Goal: Transaction & Acquisition: Download file/media

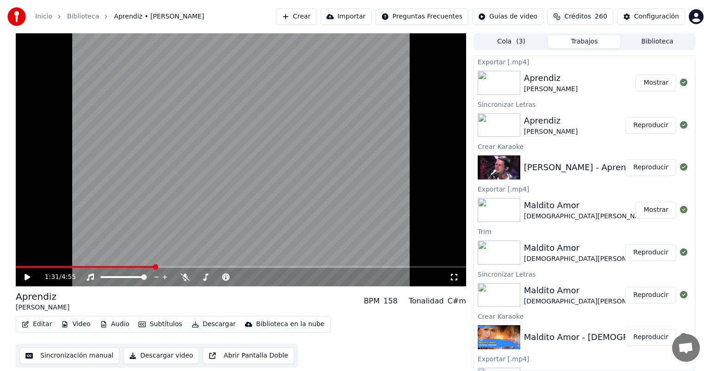
click at [294, 22] on button "Crear" at bounding box center [296, 16] width 41 height 17
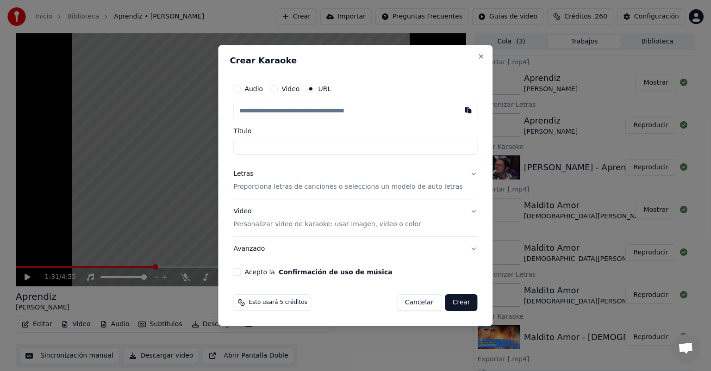
click at [459, 111] on button "button" at bounding box center [468, 110] width 19 height 17
type input "**********"
click at [260, 182] on p "Proporciona letras de canciones o selecciona un modelo de auto letras" at bounding box center [347, 186] width 229 height 9
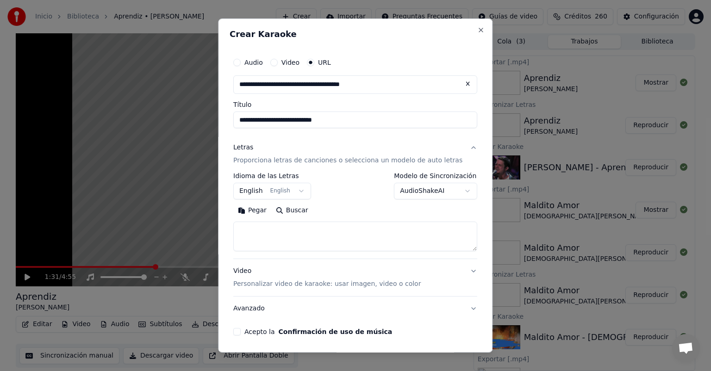
click at [262, 212] on button "Pegar" at bounding box center [252, 210] width 38 height 15
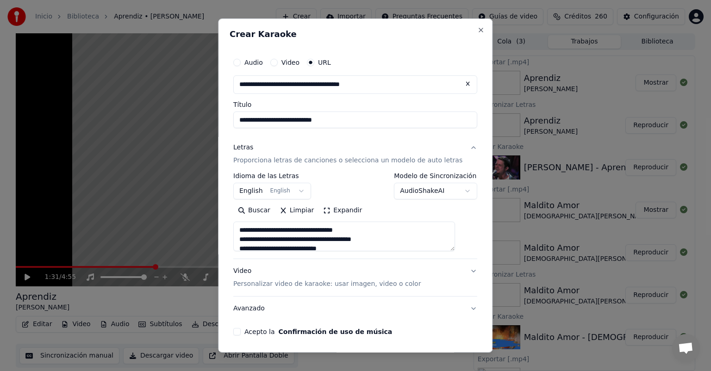
type textarea "**********"
click at [239, 331] on div "**********" at bounding box center [354, 195] width 251 height 290
click at [241, 332] on button "Acepto la Confirmación de uso de música" at bounding box center [236, 331] width 7 height 7
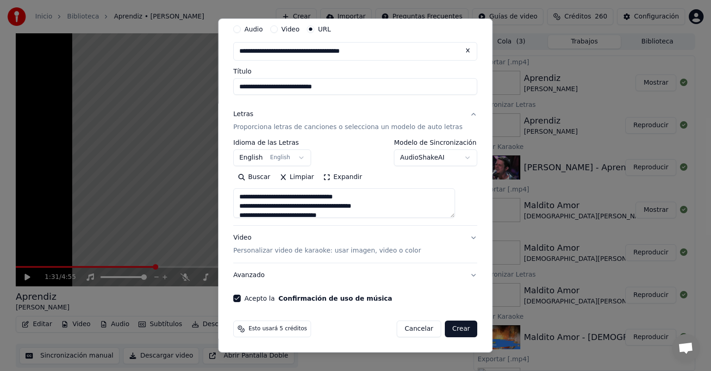
click at [450, 331] on button "Crear" at bounding box center [461, 329] width 32 height 17
select select "**"
type textarea "**********"
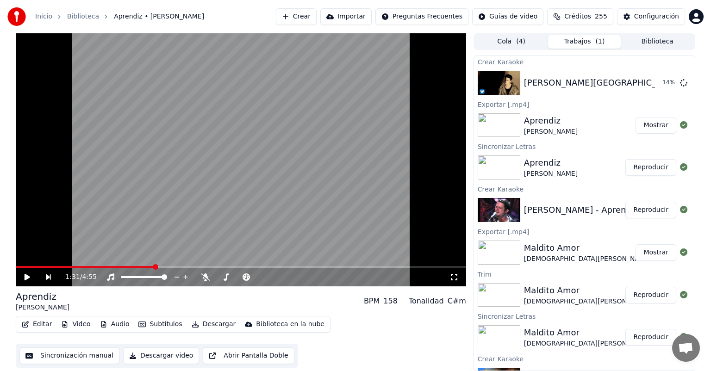
click at [300, 21] on button "Crear" at bounding box center [296, 16] width 41 height 17
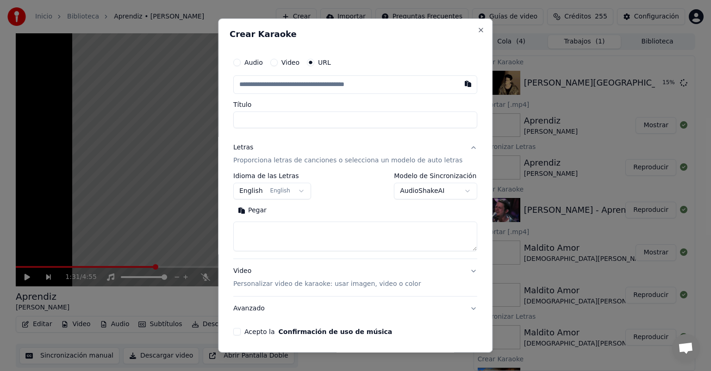
click at [459, 84] on button "button" at bounding box center [468, 83] width 19 height 17
type input "**********"
click at [258, 193] on button "English English" at bounding box center [272, 191] width 78 height 17
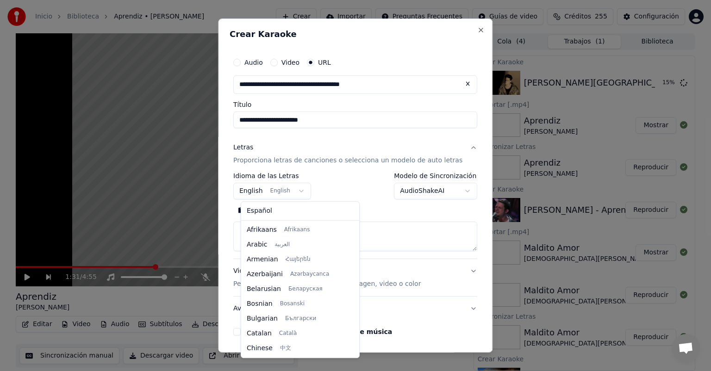
scroll to position [74, 0]
select select "**"
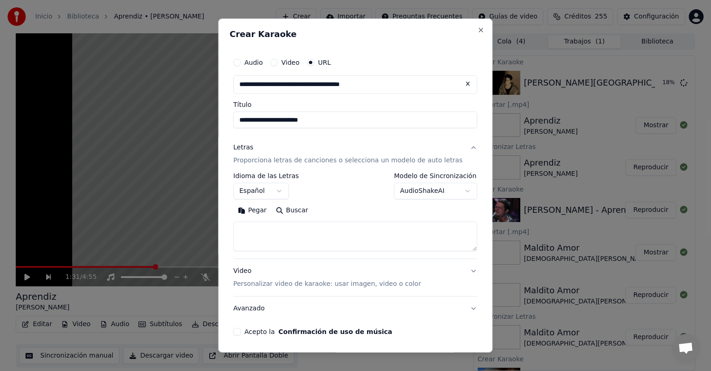
click at [266, 212] on button "Pegar" at bounding box center [252, 210] width 38 height 15
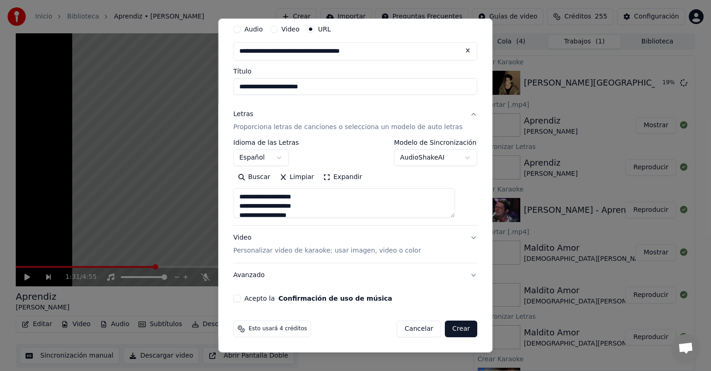
click at [241, 299] on button "Acepto la Confirmación de uso de música" at bounding box center [236, 298] width 7 height 7
click at [450, 328] on button "Crear" at bounding box center [461, 329] width 32 height 17
type textarea "**********"
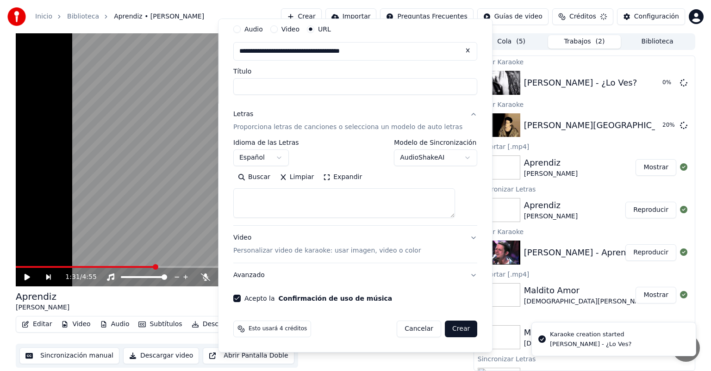
select select
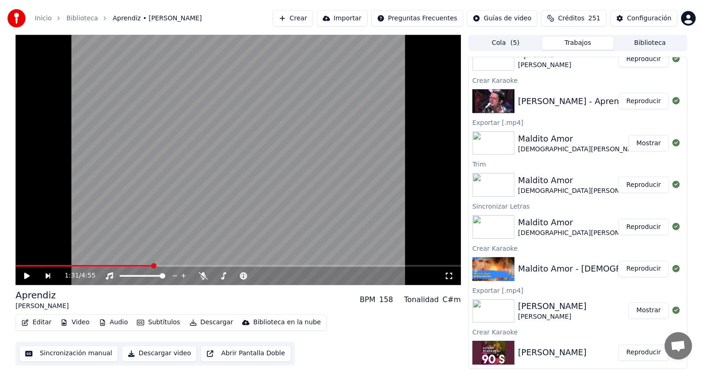
scroll to position [0, 0]
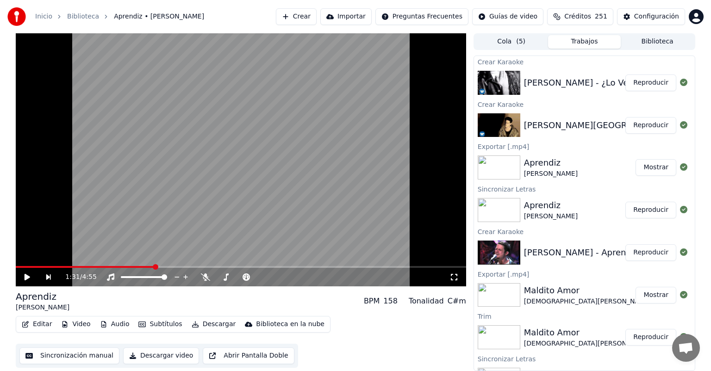
click at [655, 44] on button "Biblioteca" at bounding box center [656, 41] width 73 height 13
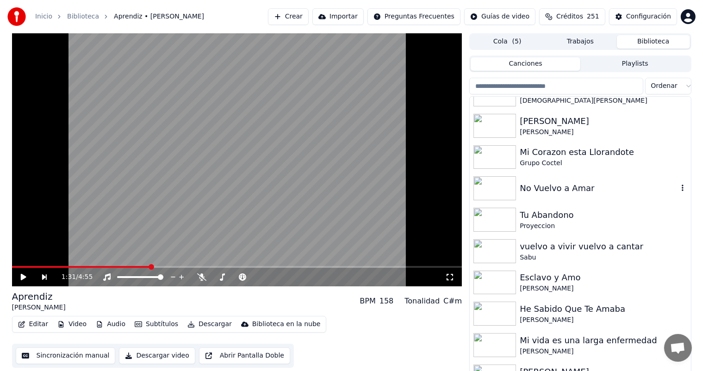
scroll to position [115, 0]
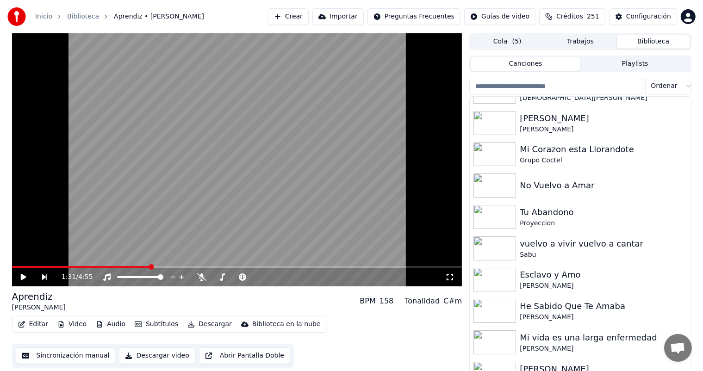
click at [603, 90] on input "search" at bounding box center [556, 86] width 174 height 17
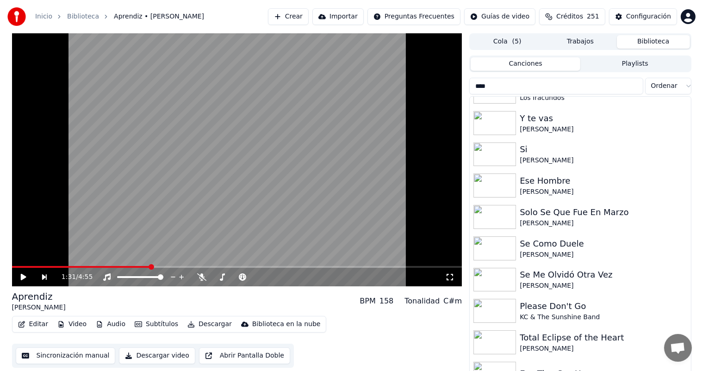
scroll to position [0, 0]
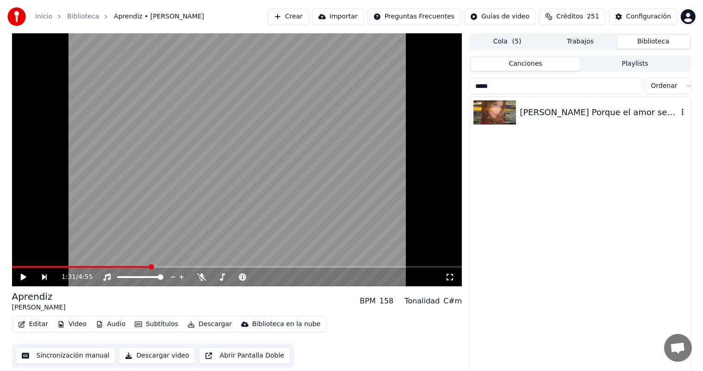
type input "*****"
click at [593, 111] on div "[PERSON_NAME] Porque el amor se va" at bounding box center [599, 112] width 158 height 13
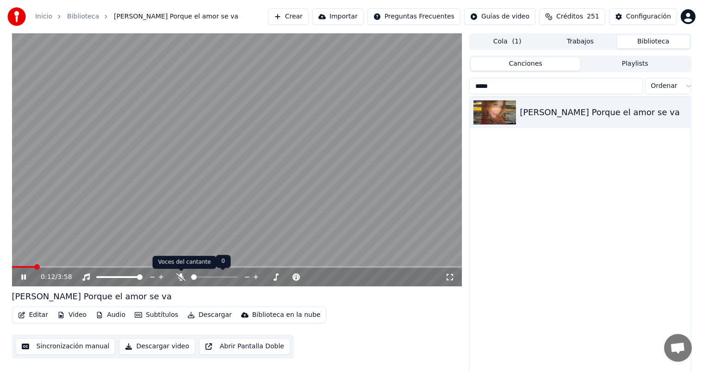
click at [183, 280] on icon at bounding box center [180, 276] width 9 height 7
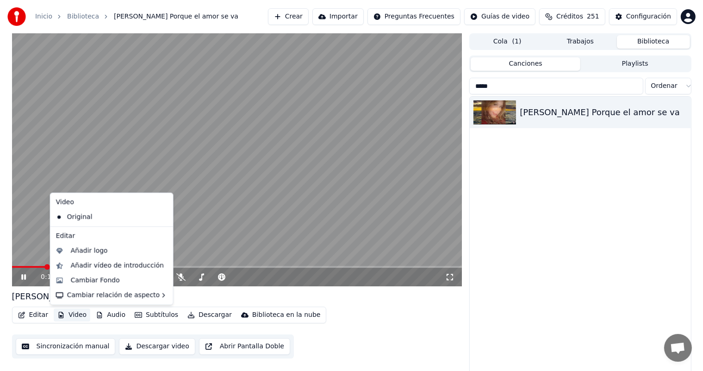
click at [73, 315] on button "Video" at bounding box center [72, 315] width 37 height 13
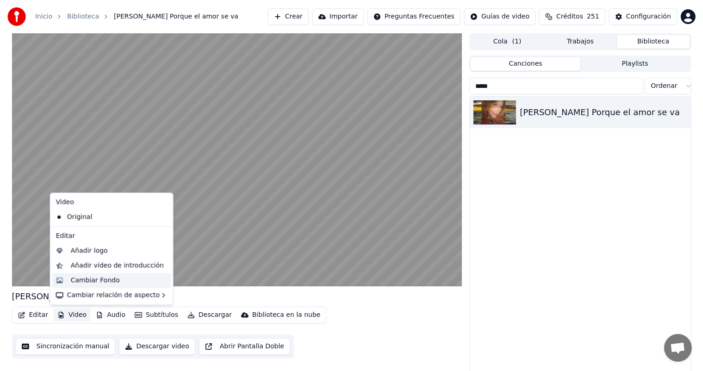
click at [95, 279] on div "Cambiar Fondo" at bounding box center [95, 280] width 49 height 9
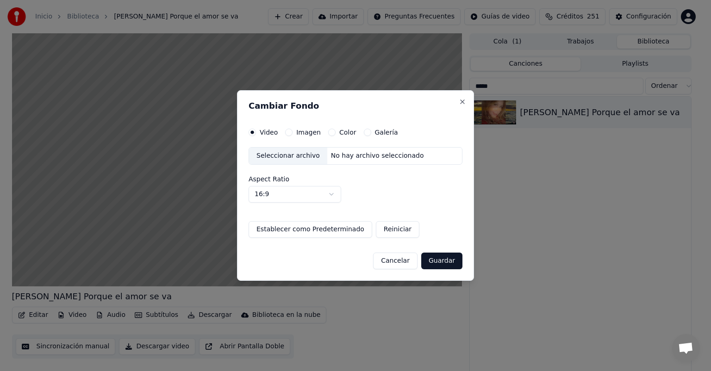
click at [288, 130] on button "Imagen" at bounding box center [288, 132] width 7 height 7
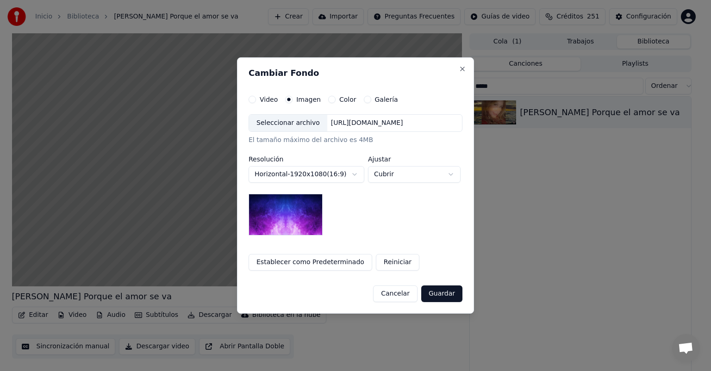
click at [287, 124] on div "Seleccionar archivo" at bounding box center [288, 123] width 78 height 17
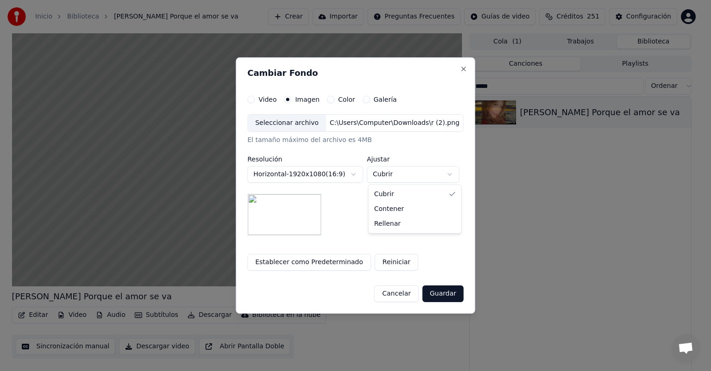
click at [395, 171] on body "**********" at bounding box center [351, 185] width 703 height 371
select select "*******"
click at [439, 288] on button "Guardar" at bounding box center [442, 293] width 41 height 17
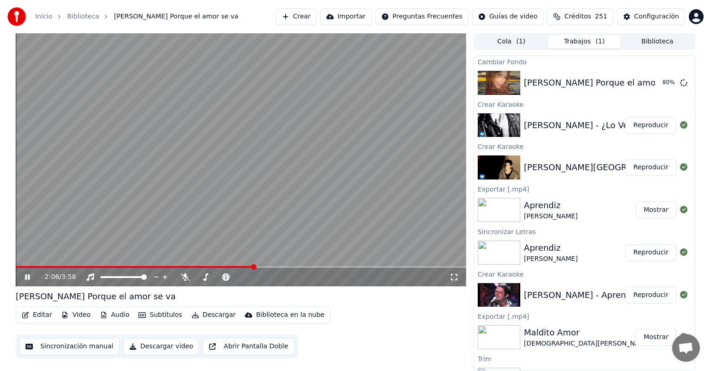
click at [640, 131] on button "Reproducir" at bounding box center [650, 125] width 51 height 17
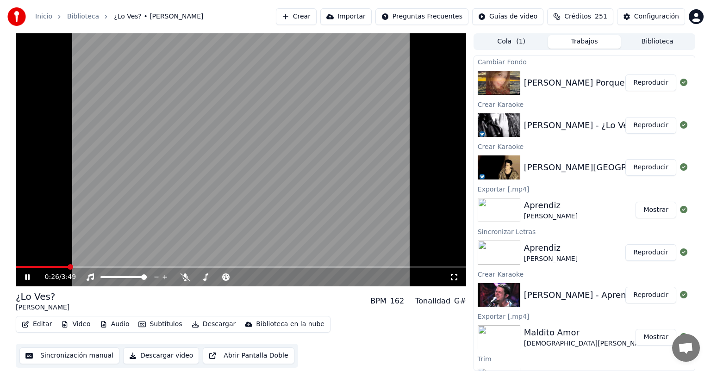
click at [28, 275] on icon at bounding box center [34, 276] width 22 height 7
click at [636, 88] on button "Reproducir" at bounding box center [650, 82] width 51 height 17
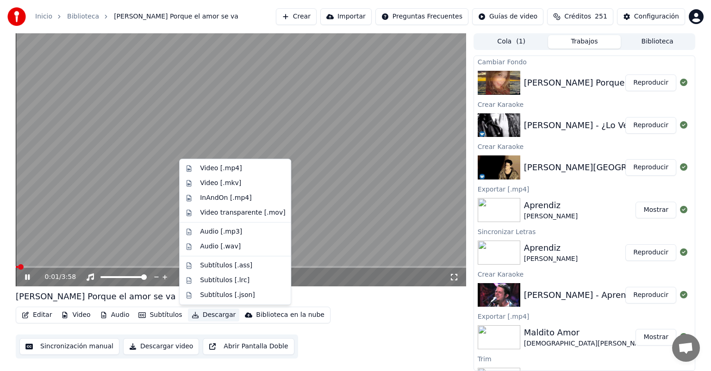
click at [213, 316] on button "Descargar" at bounding box center [214, 315] width 52 height 13
click at [146, 231] on video at bounding box center [241, 159] width 450 height 253
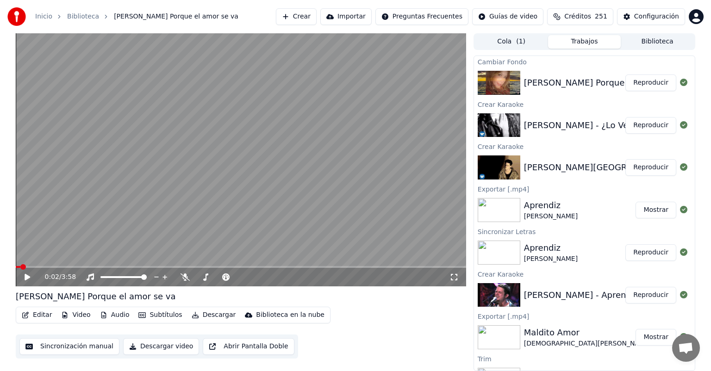
click at [146, 231] on video at bounding box center [241, 159] width 450 height 253
click at [197, 314] on button "Descargar" at bounding box center [214, 315] width 52 height 13
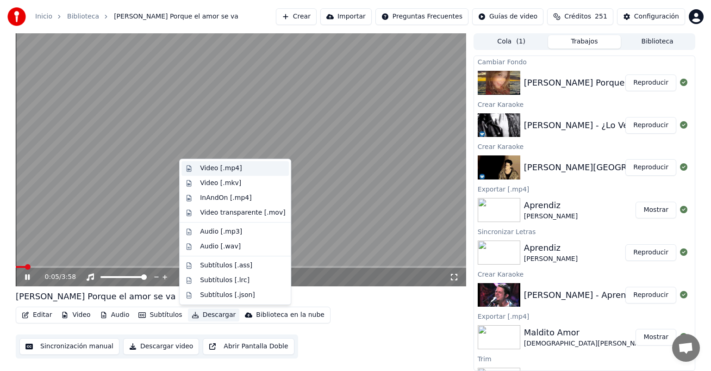
click at [207, 171] on div "Video [.mp4]" at bounding box center [221, 168] width 42 height 9
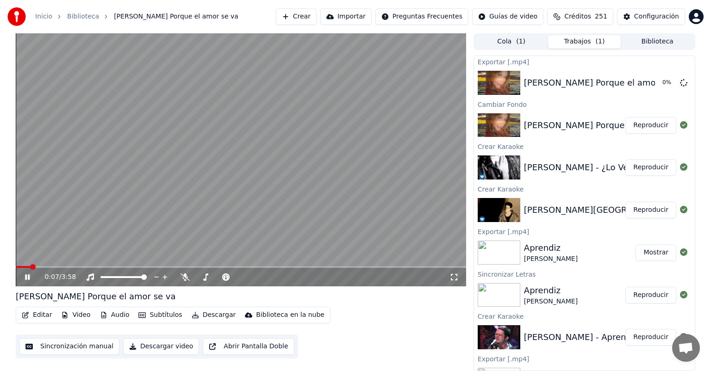
click at [23, 280] on icon at bounding box center [34, 276] width 22 height 7
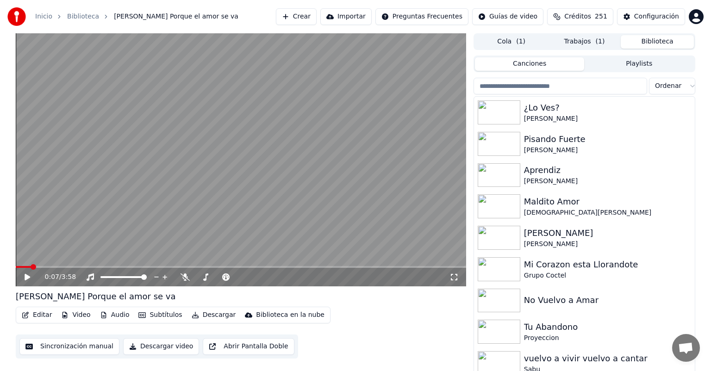
click at [638, 44] on button "Biblioteca" at bounding box center [656, 41] width 73 height 13
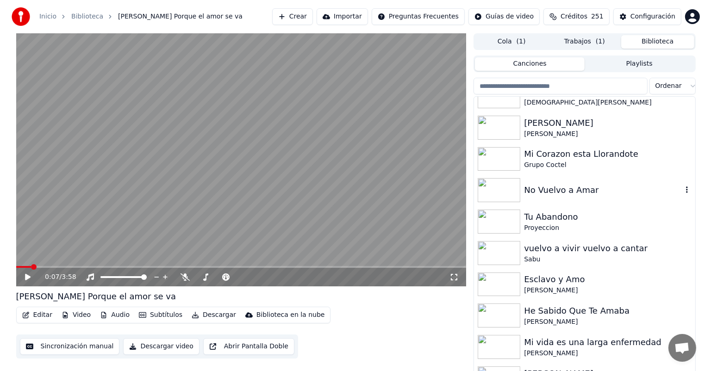
scroll to position [105, 0]
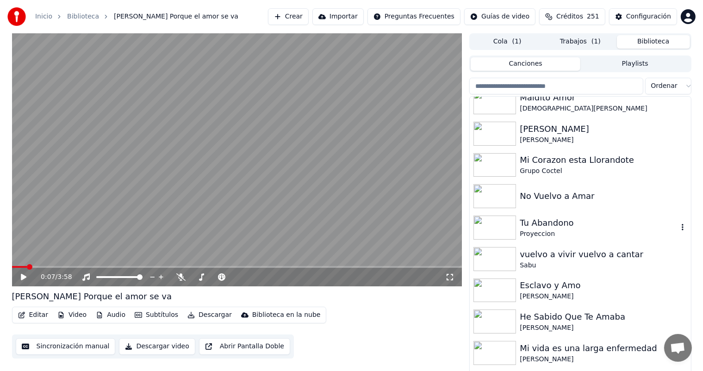
click at [545, 232] on div "Proyeccion" at bounding box center [599, 233] width 158 height 9
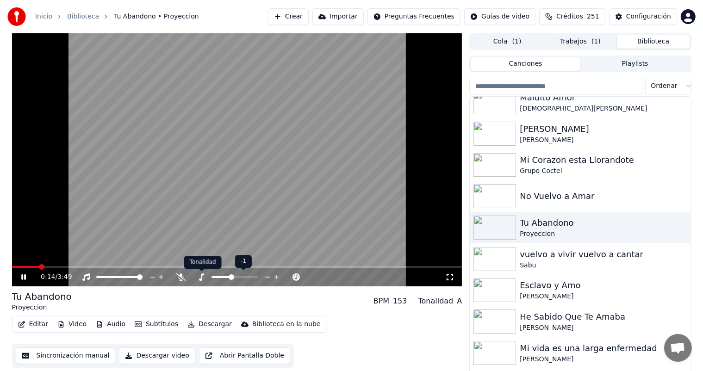
click at [201, 277] on icon at bounding box center [201, 276] width 9 height 7
click at [229, 277] on span at bounding box center [222, 277] width 23 height 2
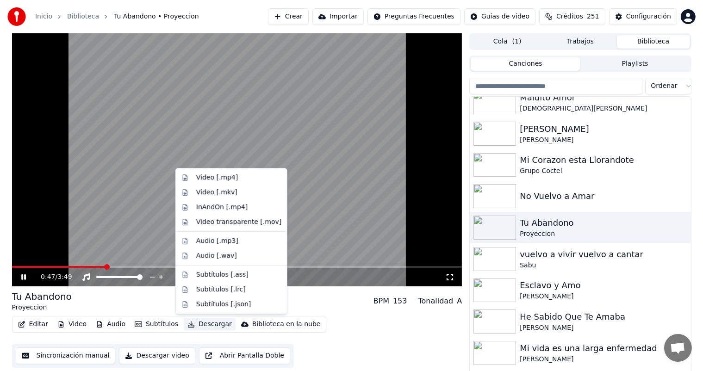
click at [192, 323] on button "Descargar" at bounding box center [210, 324] width 52 height 13
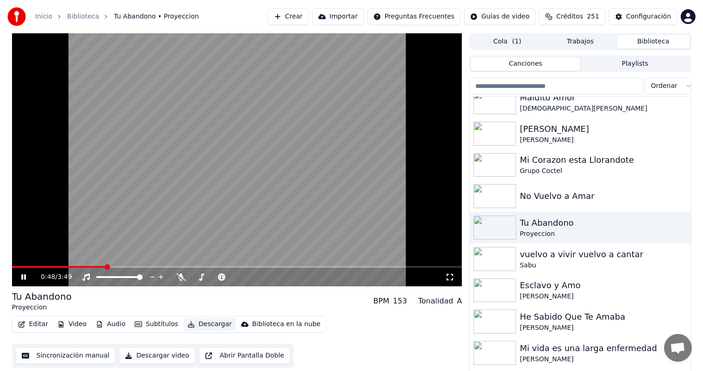
click at [192, 323] on button "Descargar" at bounding box center [210, 324] width 52 height 13
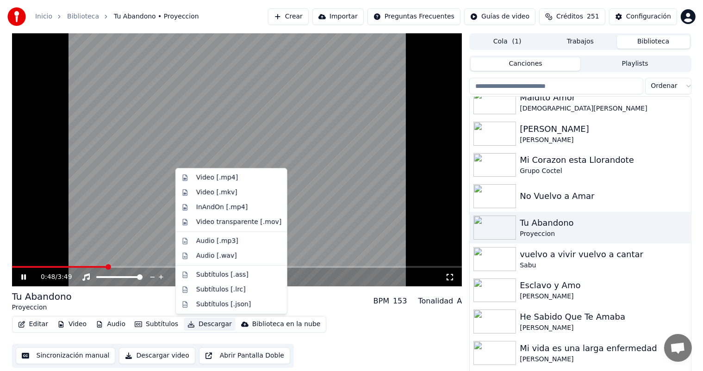
click at [192, 323] on button "Descargar" at bounding box center [210, 324] width 52 height 13
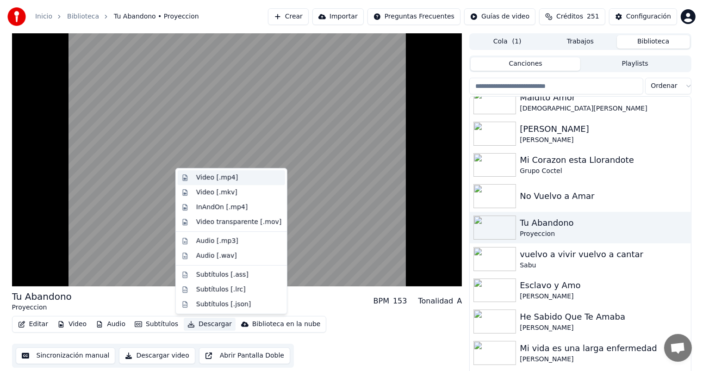
click at [223, 181] on div "Video [.mp4]" at bounding box center [217, 177] width 42 height 9
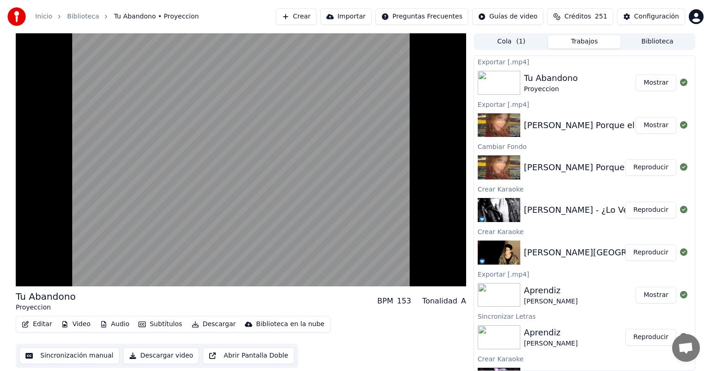
click at [262, 153] on video at bounding box center [241, 159] width 450 height 253
